Goal: Information Seeking & Learning: Learn about a topic

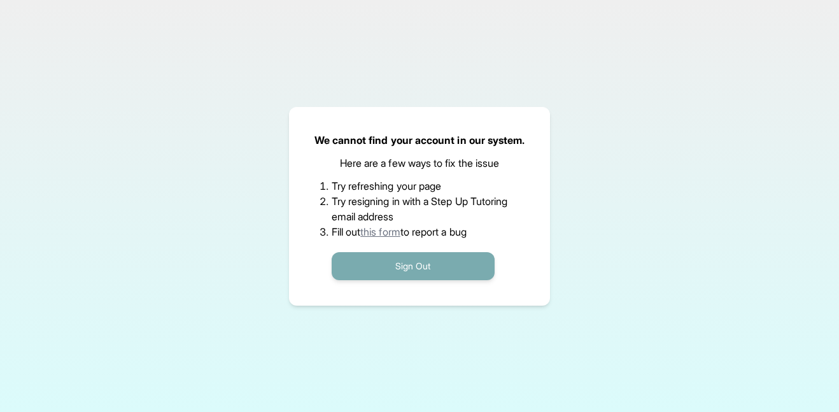
click at [453, 270] on button "Sign Out" at bounding box center [413, 266] width 163 height 28
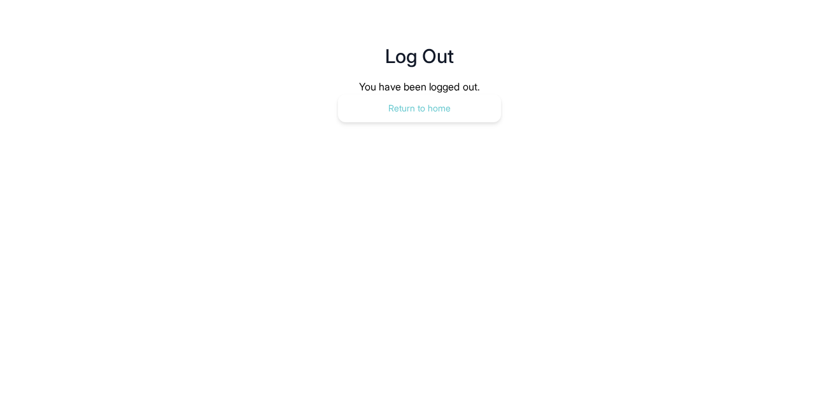
click at [439, 101] on button "Return to home" at bounding box center [419, 108] width 163 height 28
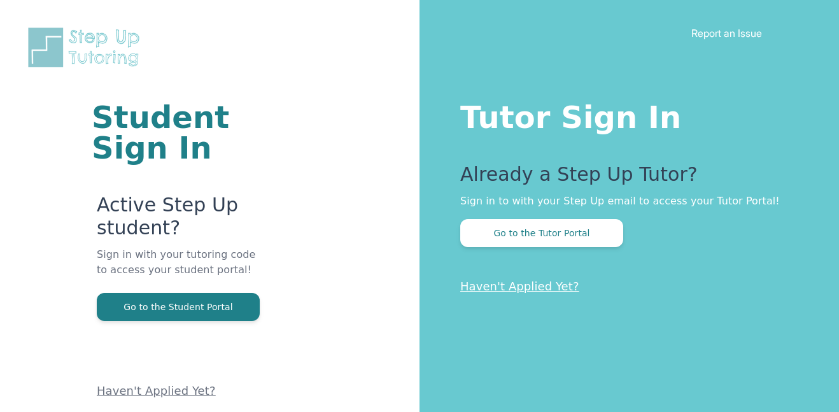
click at [146, 391] on link "Haven't Applied Yet?" at bounding box center [156, 390] width 119 height 13
click at [531, 232] on button "Go to the Tutor Portal" at bounding box center [541, 233] width 163 height 28
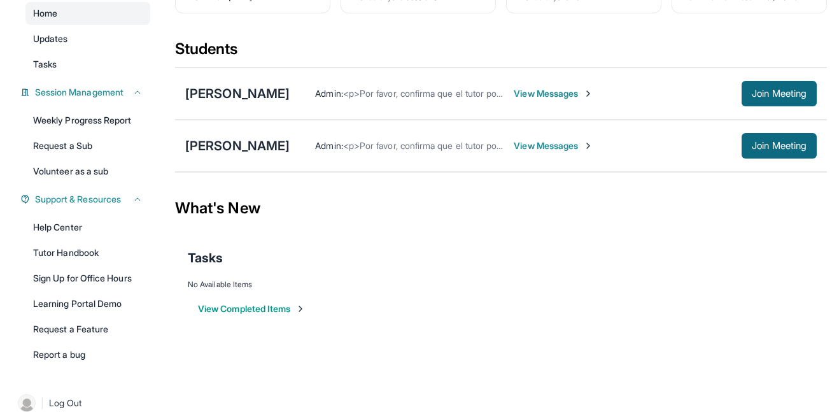
scroll to position [122, 0]
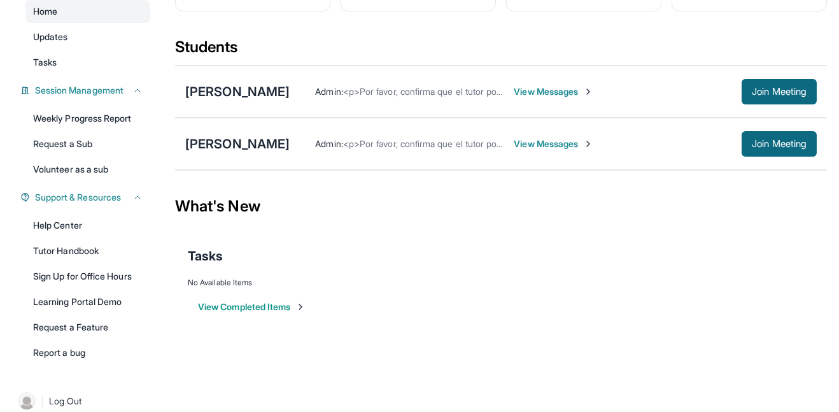
click at [553, 93] on span "View Messages" at bounding box center [554, 91] width 80 height 13
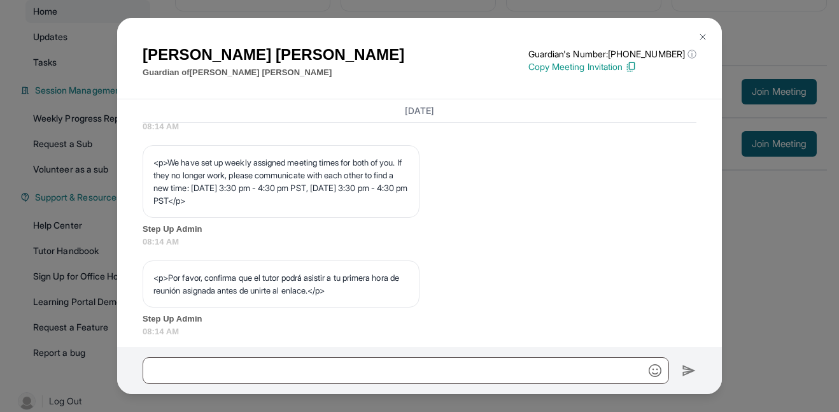
scroll to position [740, 0]
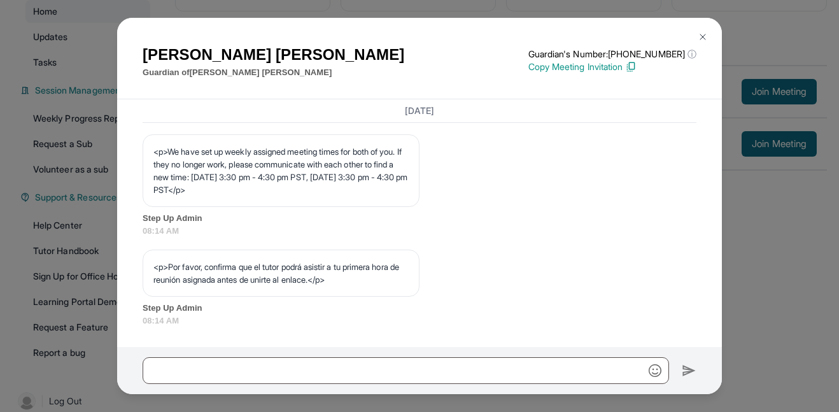
click at [704, 34] on img at bounding box center [702, 37] width 10 height 10
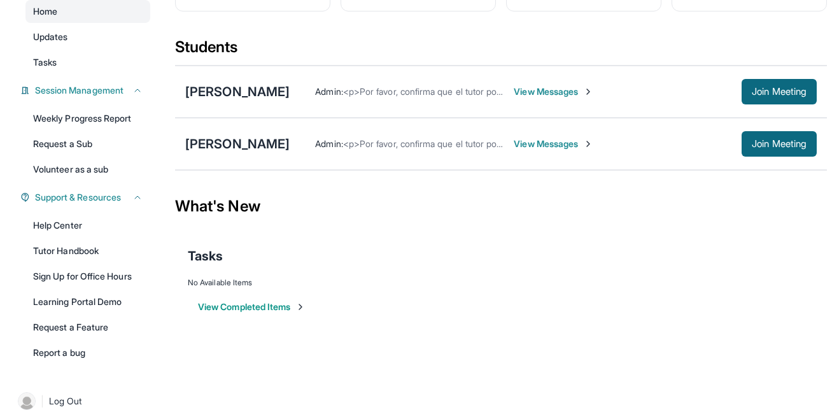
click at [554, 144] on span "View Messages" at bounding box center [554, 143] width 80 height 13
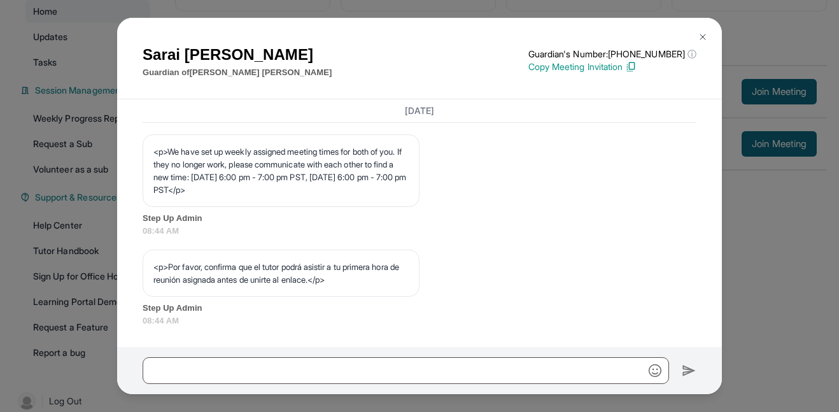
scroll to position [138, 0]
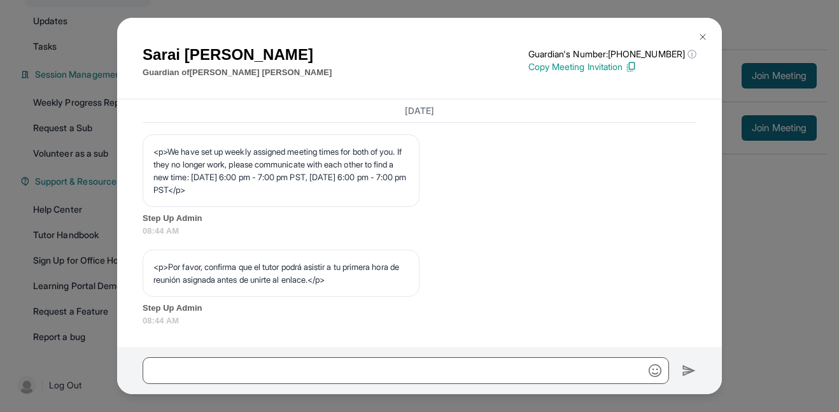
click at [704, 34] on img at bounding box center [702, 37] width 10 height 10
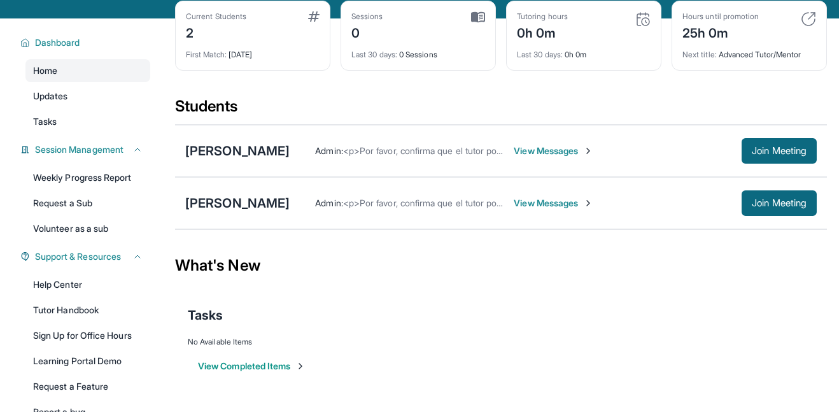
scroll to position [0, 0]
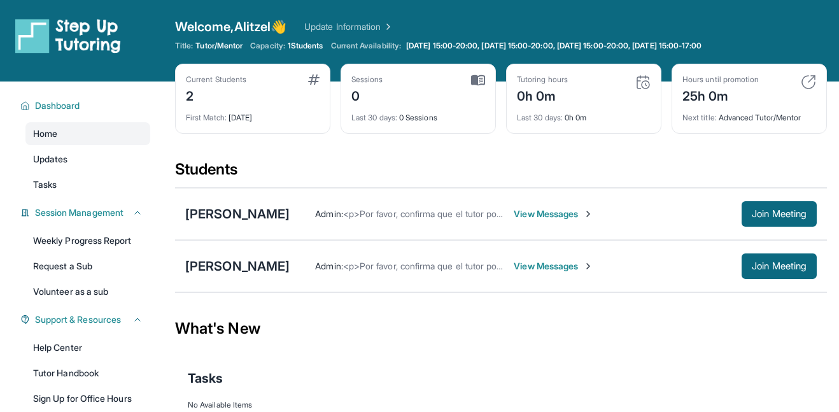
click at [261, 202] on div "David Dominguez Admin : <p>Por favor, confirma que el tutor podrá asistir a tu …" at bounding box center [501, 214] width 652 height 52
click at [260, 213] on div "[PERSON_NAME]" at bounding box center [237, 214] width 104 height 18
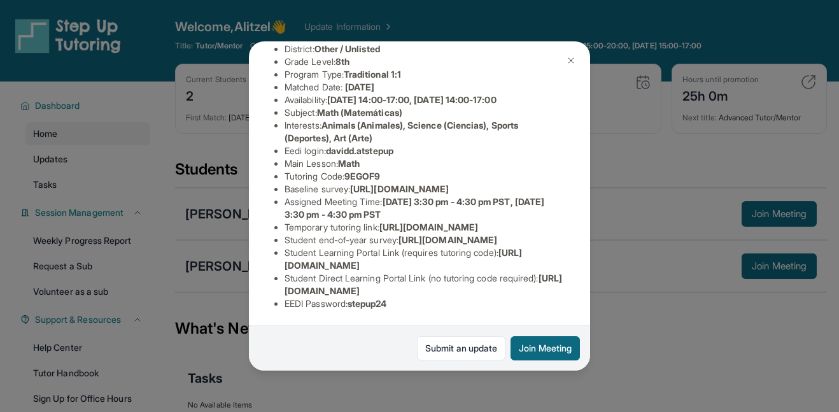
scroll to position [167, 442]
drag, startPoint x: 270, startPoint y: 165, endPoint x: 582, endPoint y: 190, distance: 312.8
click at [582, 190] on div "[PERSON_NAME] Guardian: [PERSON_NAME] Student Information [URL][DOMAIN_NAME] Pr…" at bounding box center [419, 206] width 341 height 330
copy span "[URL][DOMAIN_NAME]"
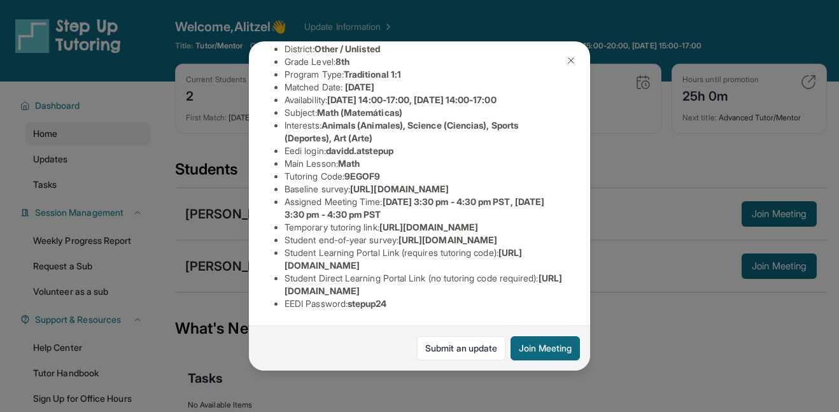
click at [528, 170] on li "Tutoring Code : 9EGOF9" at bounding box center [424, 176] width 280 height 13
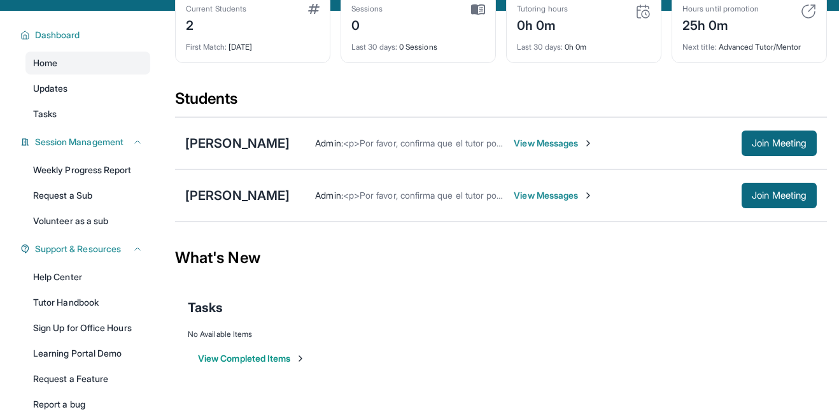
scroll to position [138, 0]
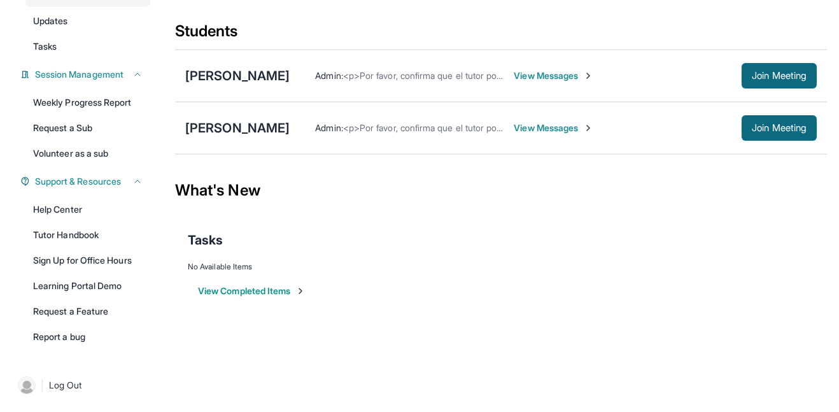
click at [267, 293] on button "View Completed Items" at bounding box center [252, 290] width 108 height 13
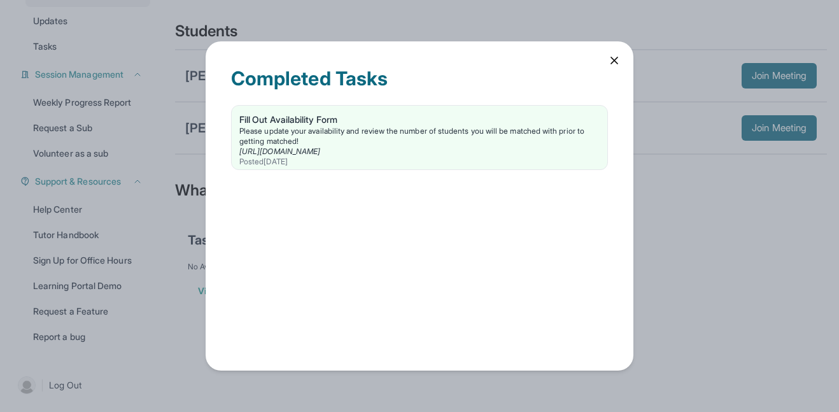
click at [611, 61] on icon at bounding box center [614, 60] width 13 height 13
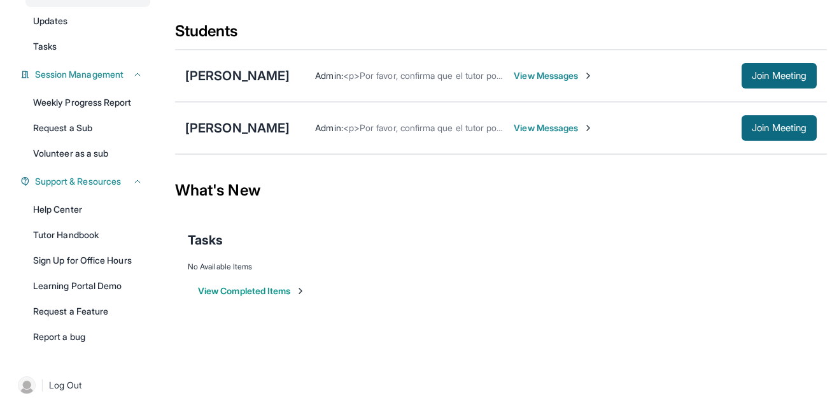
scroll to position [15, 0]
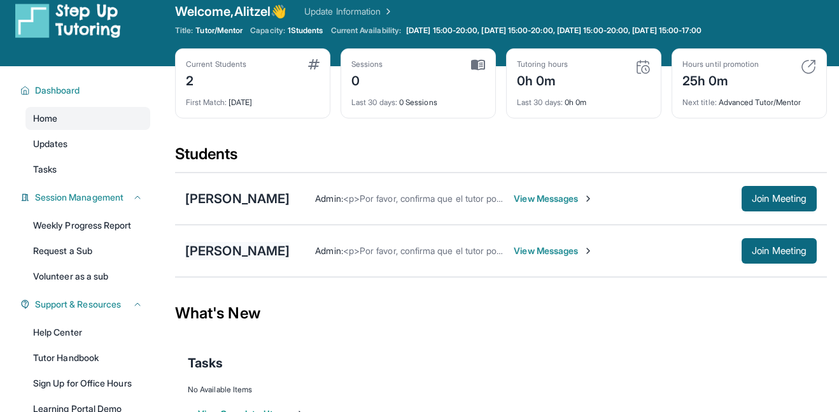
click at [272, 244] on div "[PERSON_NAME]" at bounding box center [237, 251] width 104 height 18
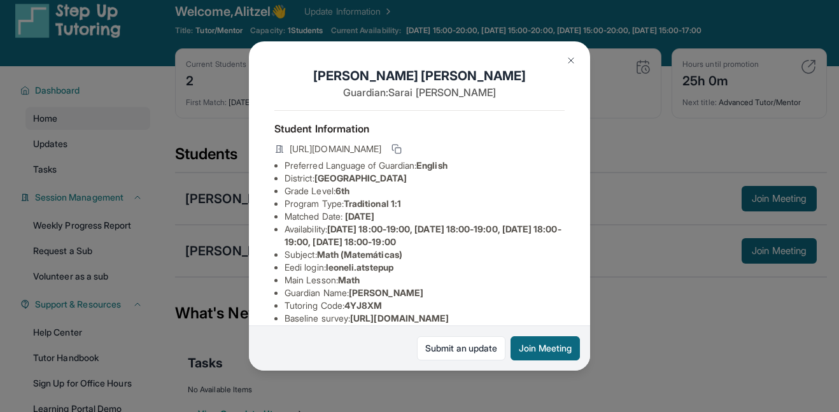
click at [407, 386] on div "[PERSON_NAME] Guardian: [PERSON_NAME] Student Information [URL][DOMAIN_NAME] Pr…" at bounding box center [419, 206] width 839 height 412
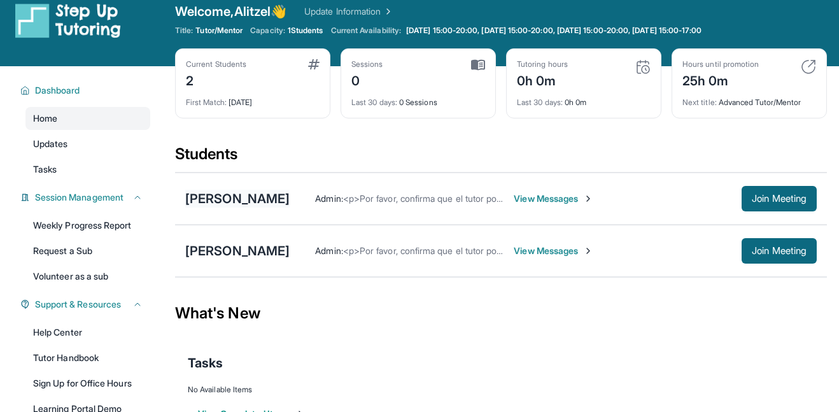
click at [270, 200] on div "[PERSON_NAME]" at bounding box center [237, 199] width 104 height 18
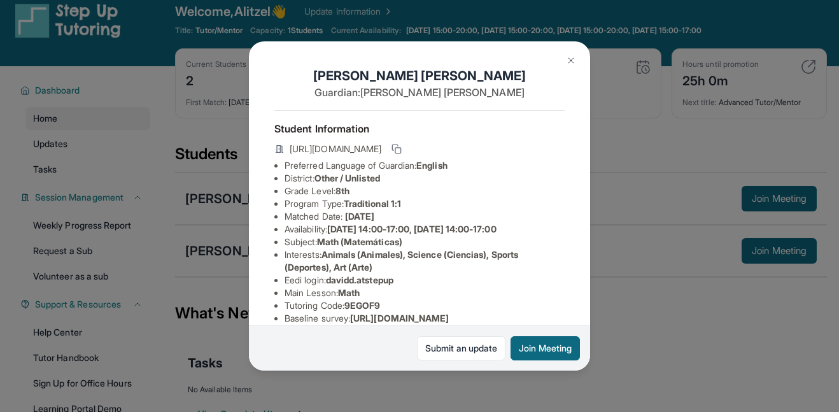
click at [236, 248] on div "[PERSON_NAME] Guardian: [PERSON_NAME] Student Information [URL][DOMAIN_NAME] Pr…" at bounding box center [419, 206] width 839 height 412
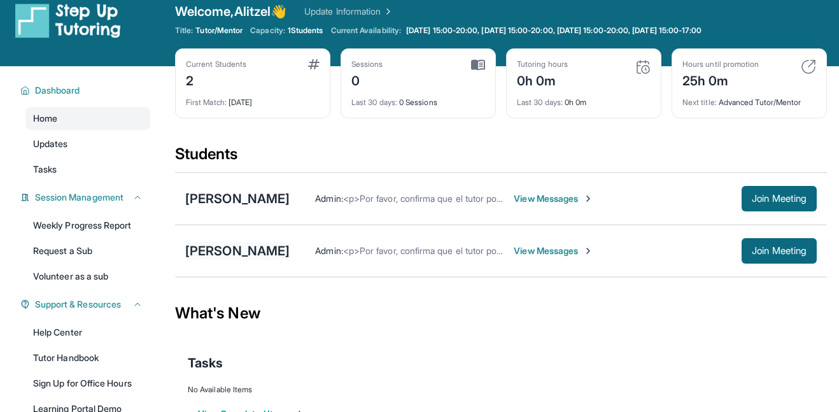
click at [256, 242] on div "[PERSON_NAME]" at bounding box center [237, 251] width 104 height 18
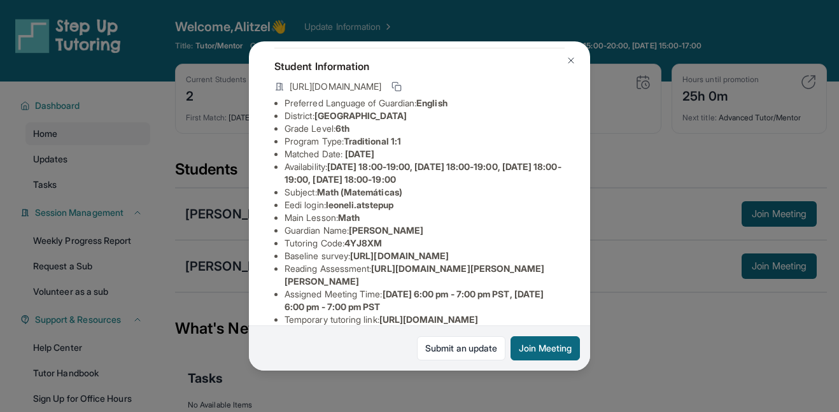
scroll to position [66, 0]
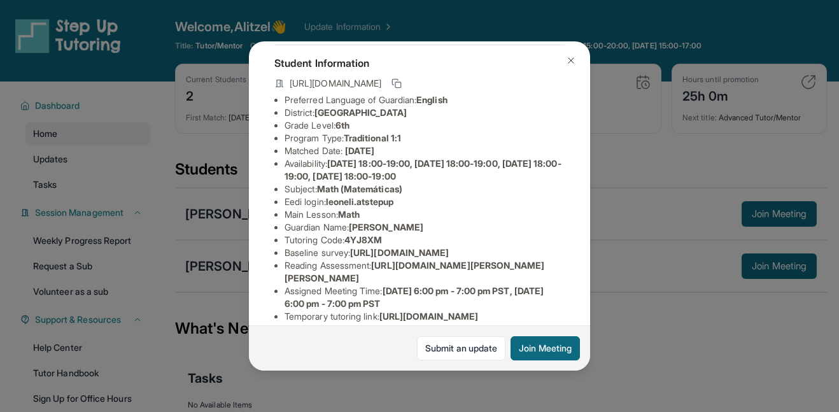
click at [190, 257] on div "[PERSON_NAME] Guardian: [PERSON_NAME] Student Information [URL][DOMAIN_NAME] Pr…" at bounding box center [419, 206] width 839 height 412
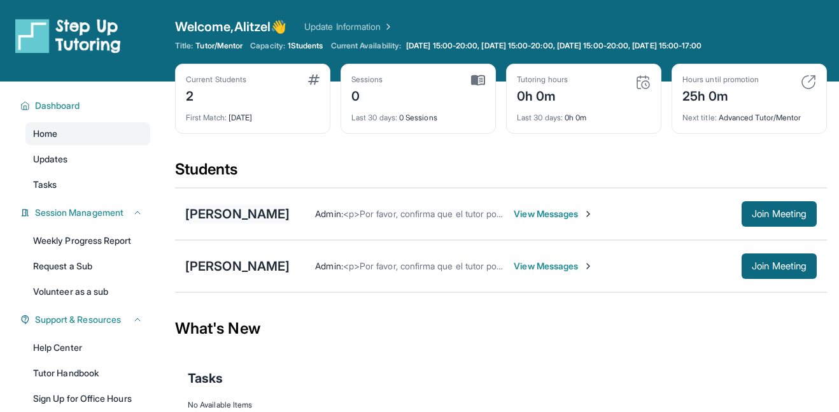
click at [234, 214] on div "[PERSON_NAME]" at bounding box center [237, 214] width 104 height 18
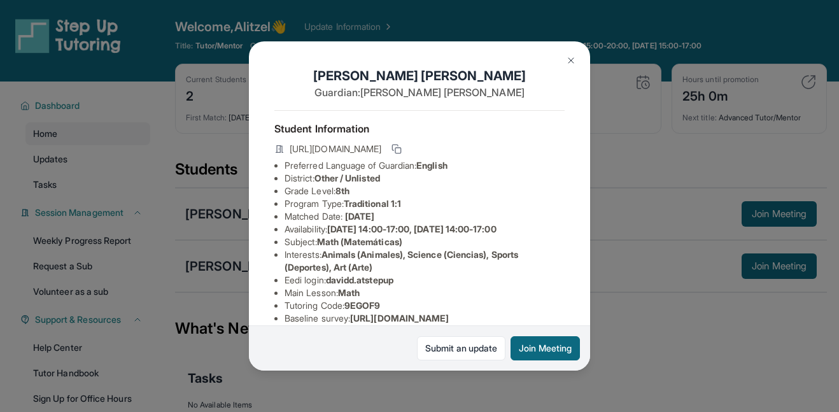
click at [218, 232] on div "[PERSON_NAME] Guardian: [PERSON_NAME] Student Information [URL][DOMAIN_NAME] Pr…" at bounding box center [419, 206] width 839 height 412
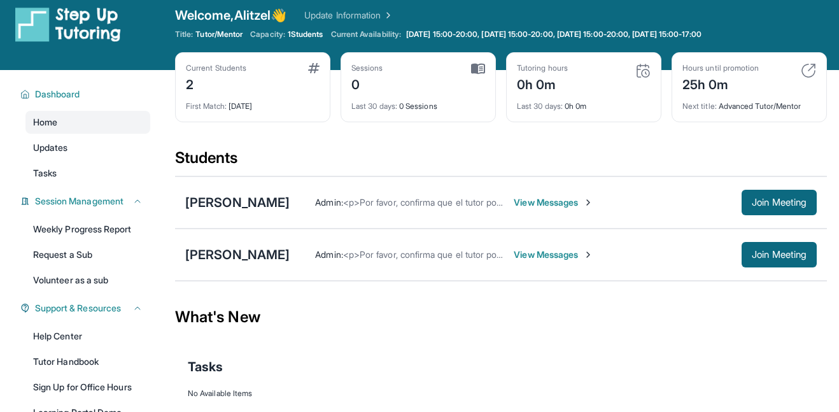
scroll to position [0, 0]
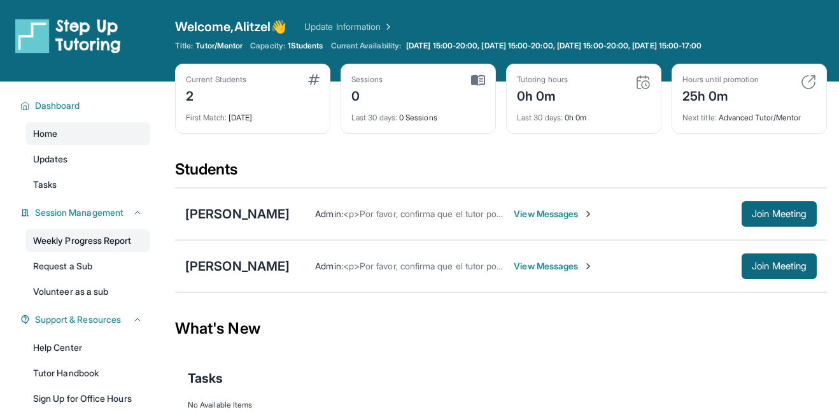
click at [100, 242] on link "Weekly Progress Report" at bounding box center [87, 240] width 125 height 23
click at [756, 218] on span "Join Meeting" at bounding box center [779, 214] width 55 height 8
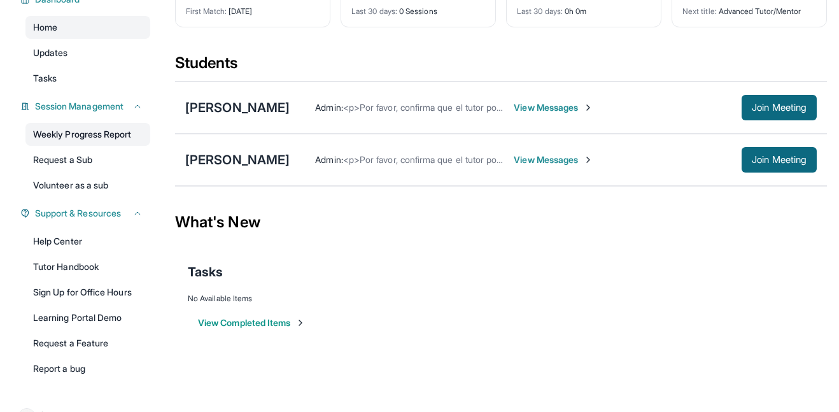
scroll to position [138, 0]
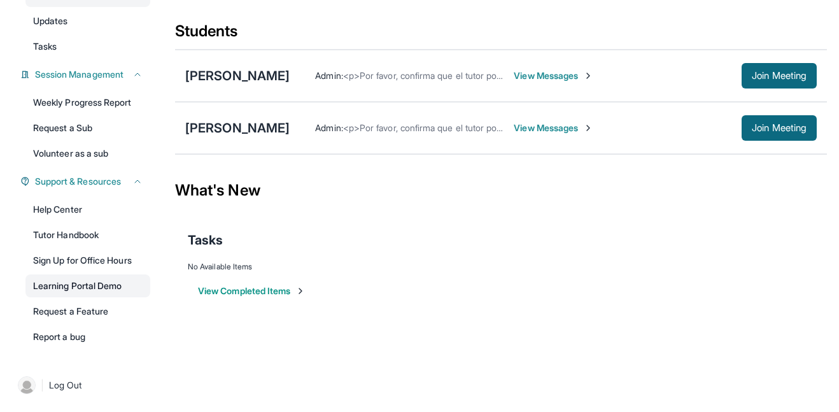
click at [87, 281] on link "Learning Portal Demo" at bounding box center [87, 285] width 125 height 23
click at [113, 227] on link "Tutor Handbook" at bounding box center [87, 234] width 125 height 23
click at [102, 284] on link "Learning Portal Demo" at bounding box center [87, 285] width 125 height 23
click at [96, 241] on link "Tutor Handbook" at bounding box center [87, 234] width 125 height 23
